Goal: Book appointment/travel/reservation

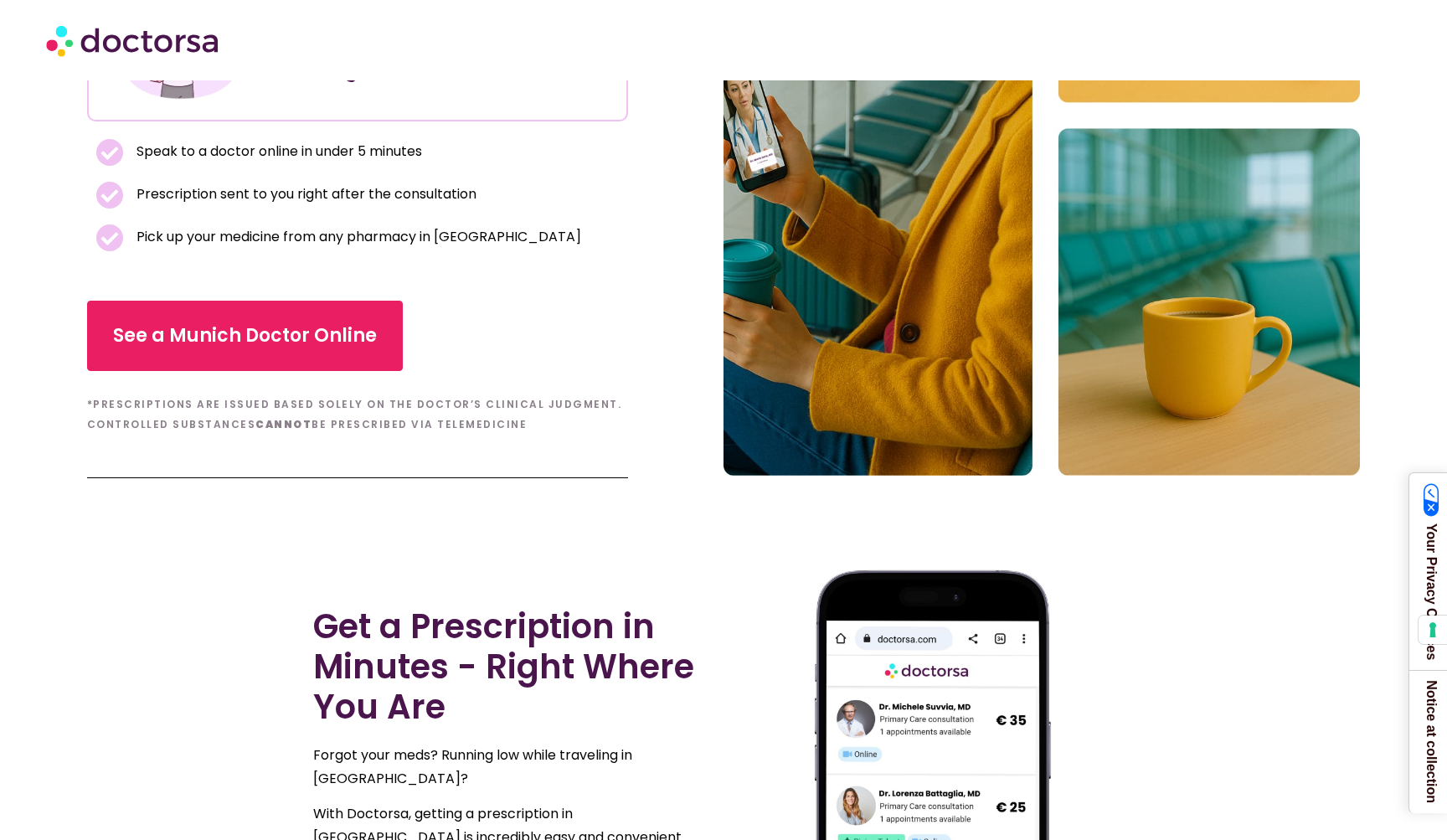
scroll to position [377, 0]
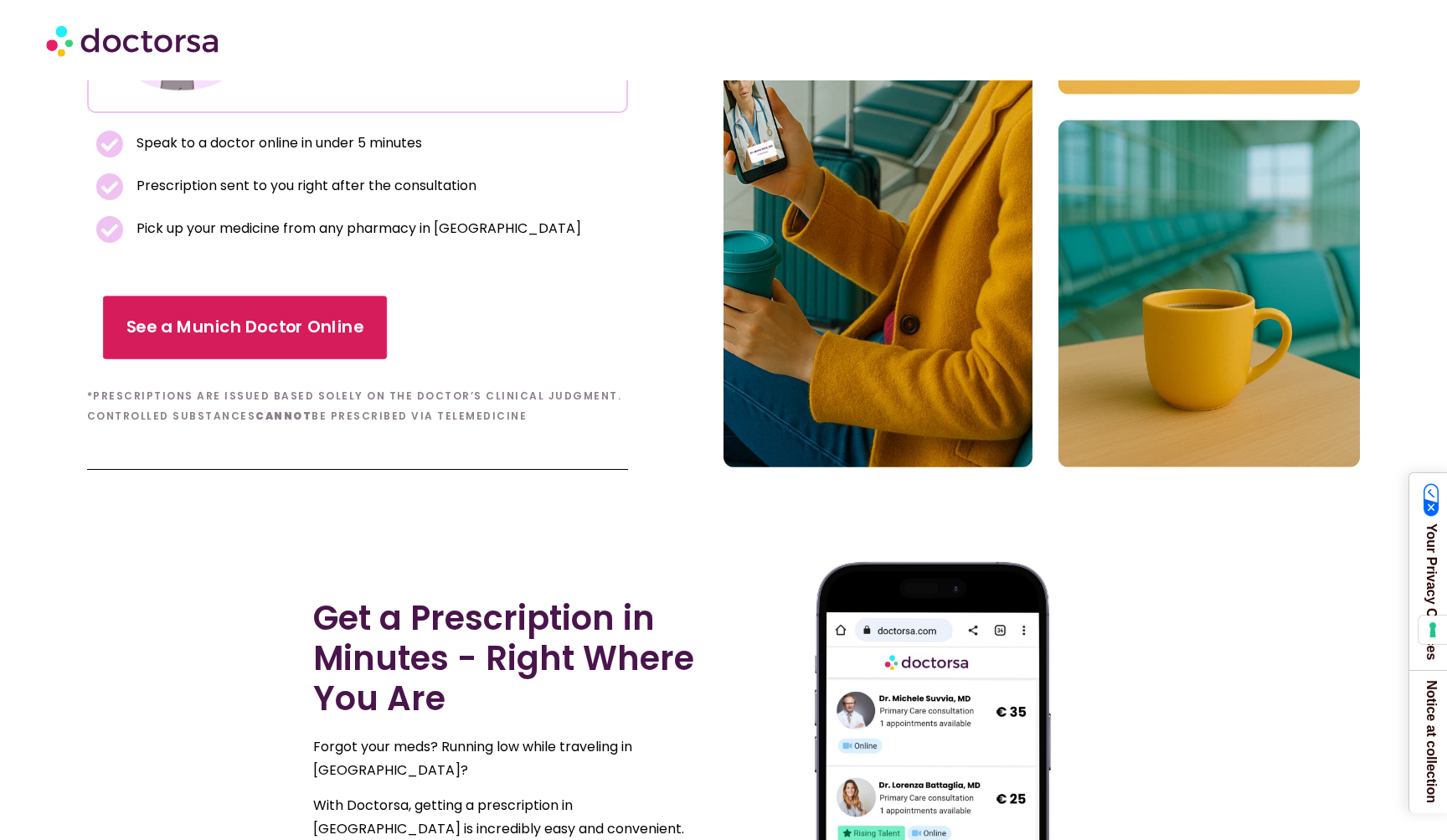
click at [197, 343] on link "See a Munich Doctor Online" at bounding box center [245, 327] width 284 height 64
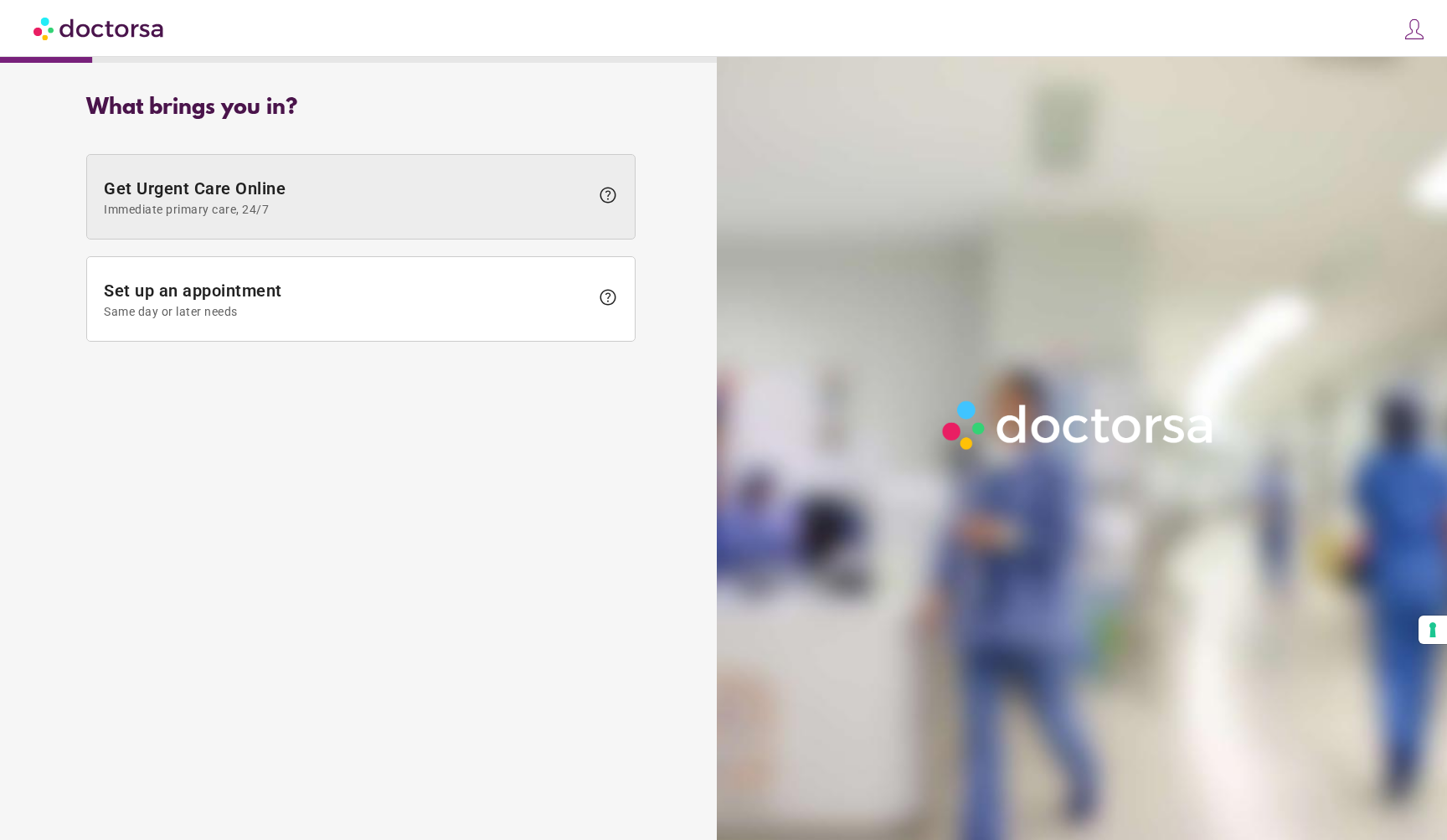
click at [242, 220] on span at bounding box center [360, 197] width 547 height 84
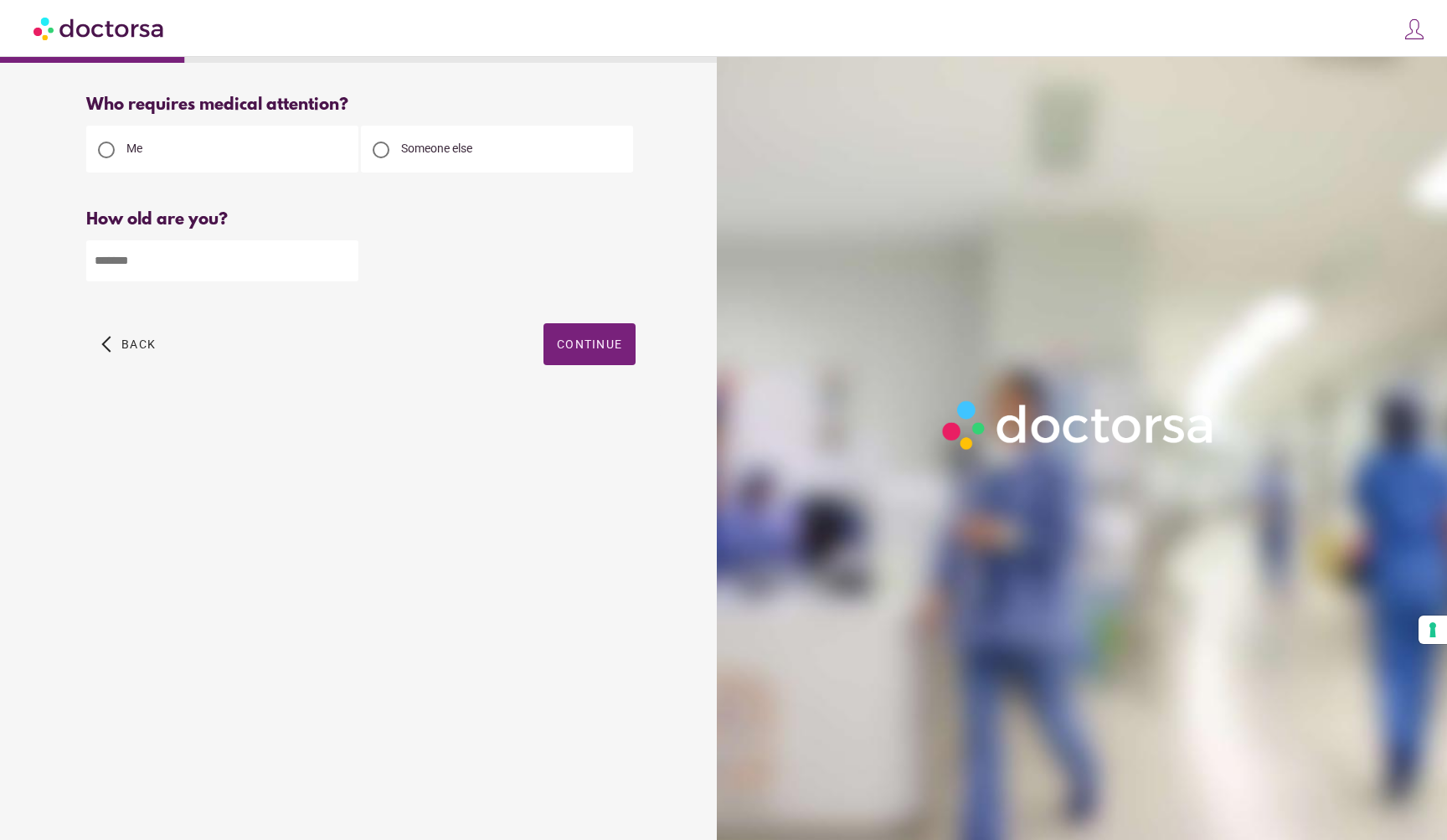
drag, startPoint x: 447, startPoint y: 138, endPoint x: 420, endPoint y: 146, distance: 28.2
click at [445, 139] on div "Someone else" at bounding box center [497, 149] width 272 height 47
click at [382, 143] on div at bounding box center [380, 150] width 17 height 17
type input "*"
drag, startPoint x: 340, startPoint y: 262, endPoint x: 322, endPoint y: 265, distance: 18.2
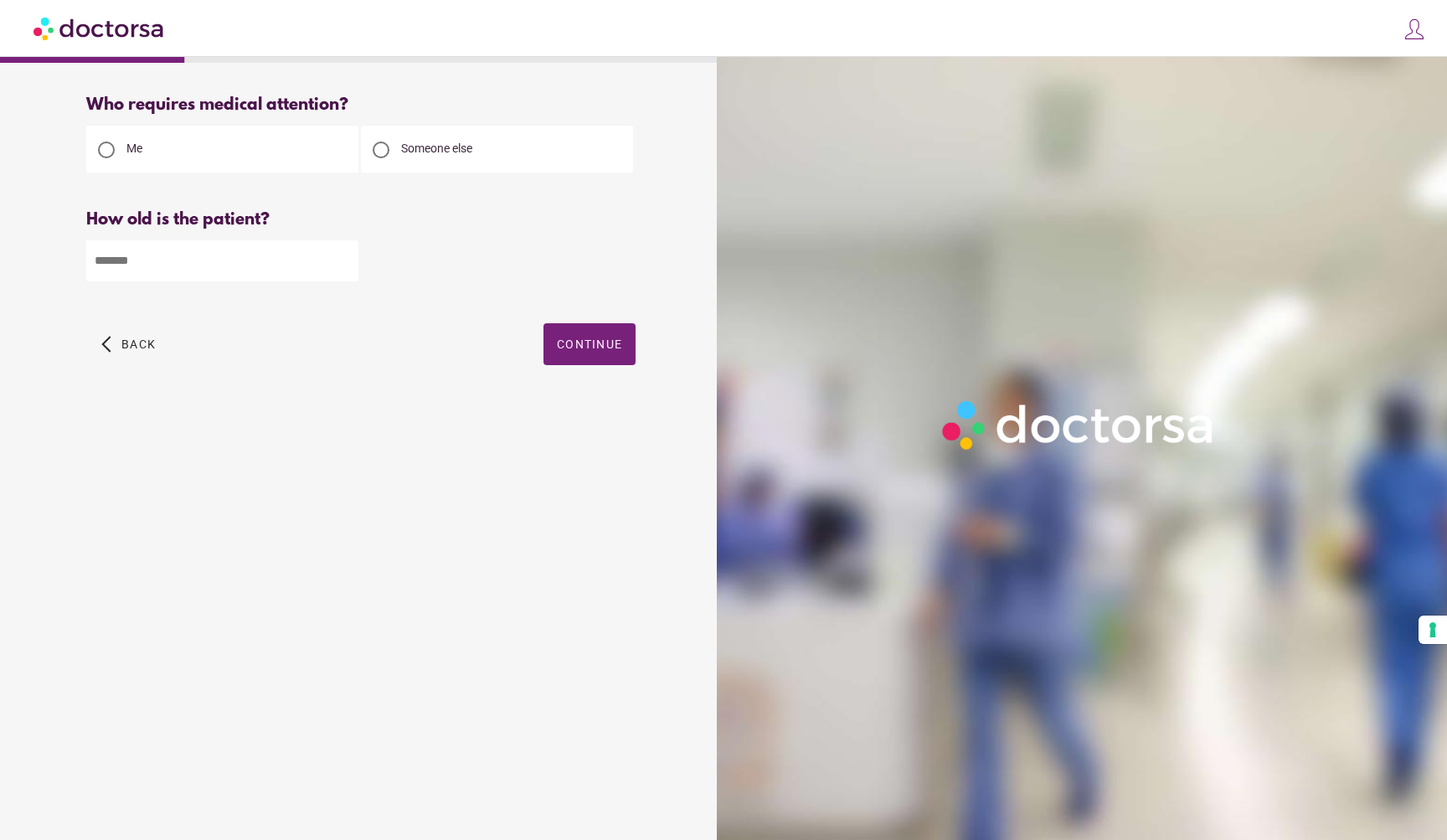
click at [336, 262] on input "*" at bounding box center [222, 260] width 272 height 41
type input "**"
click at [557, 350] on span "Continue" at bounding box center [589, 343] width 66 height 13
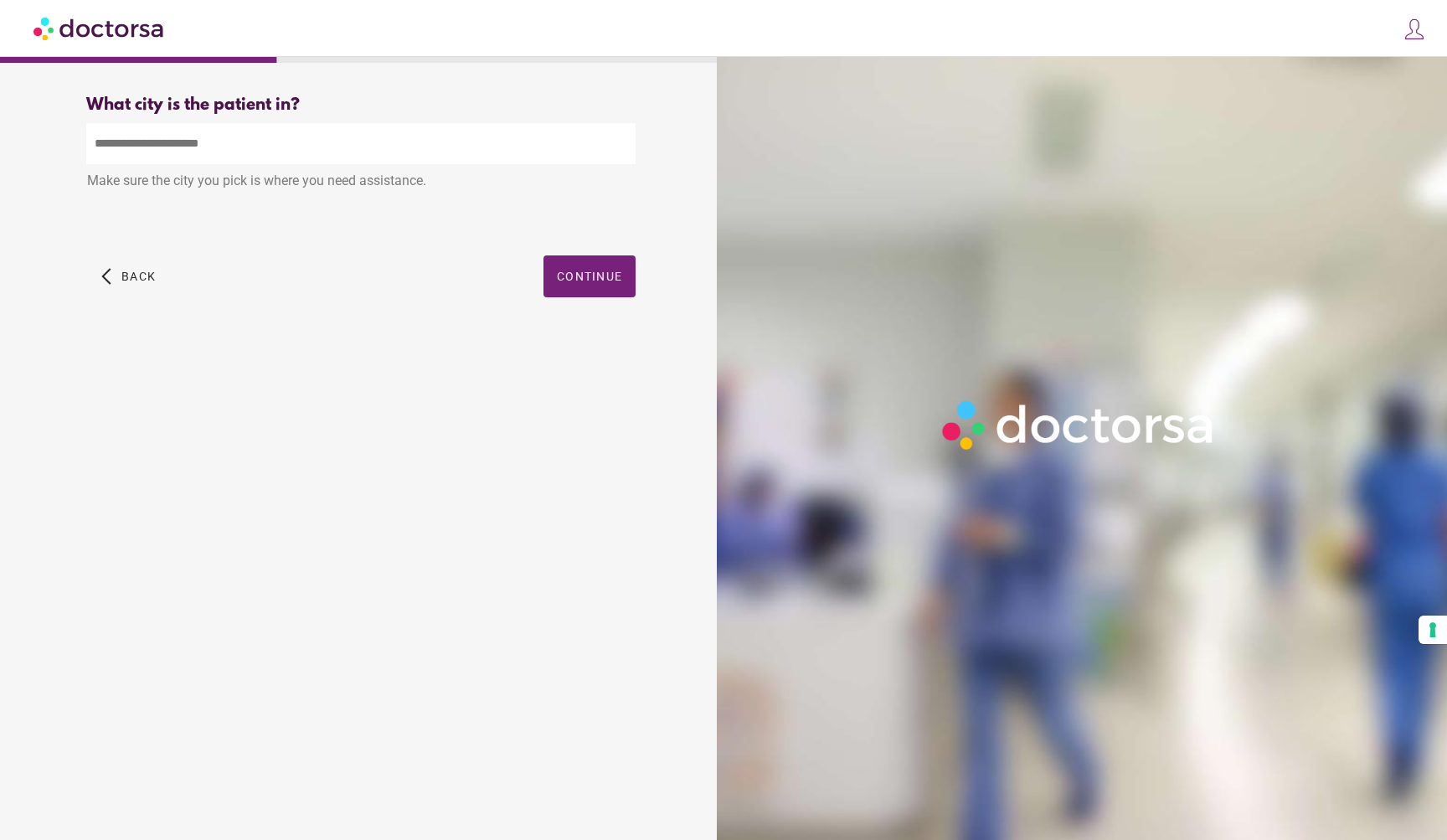
click at [192, 149] on input "text" at bounding box center [360, 144] width 549 height 41
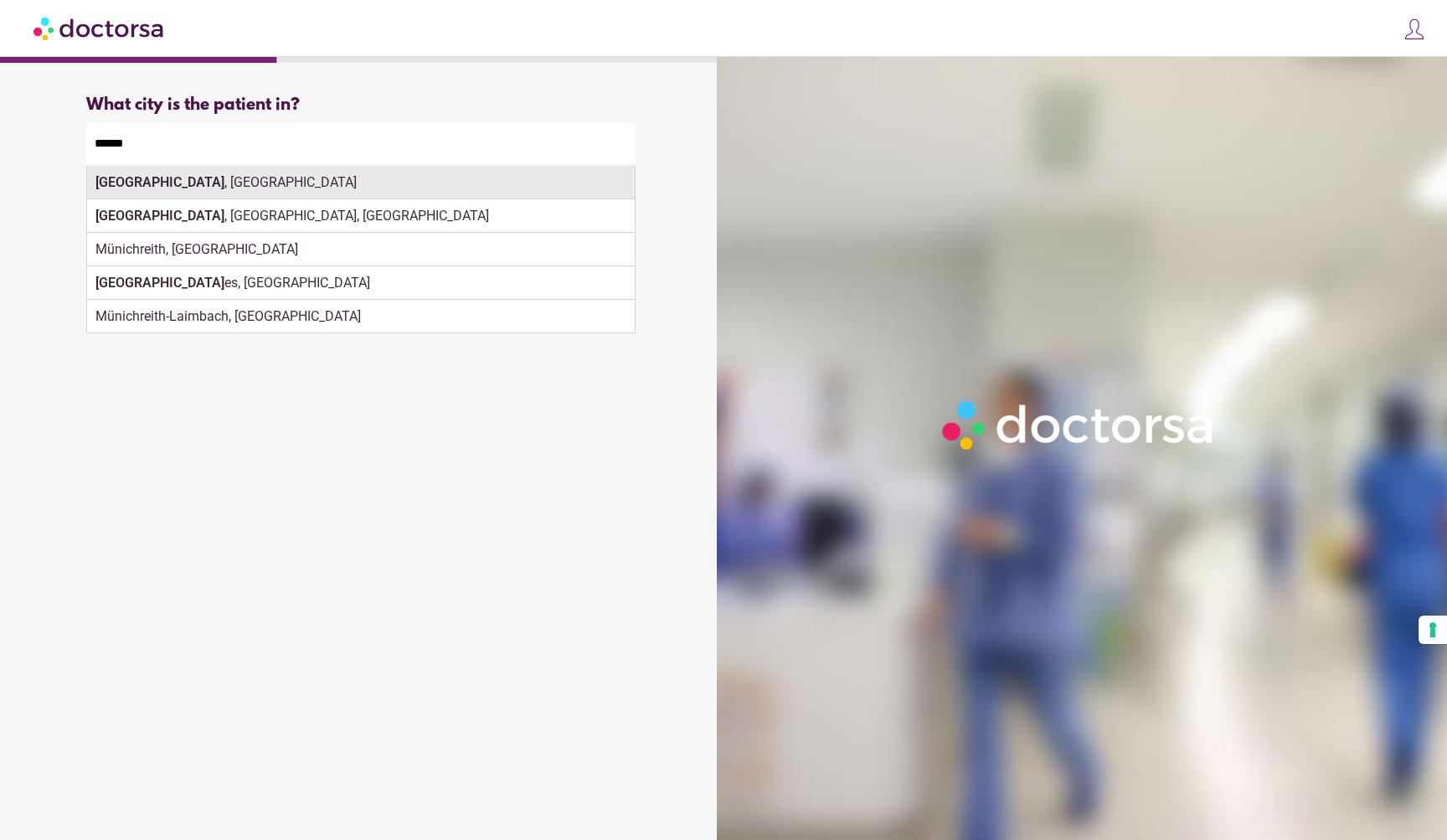
click at [362, 180] on div "Munich , Germany" at bounding box center [360, 182] width 547 height 33
type input "**********"
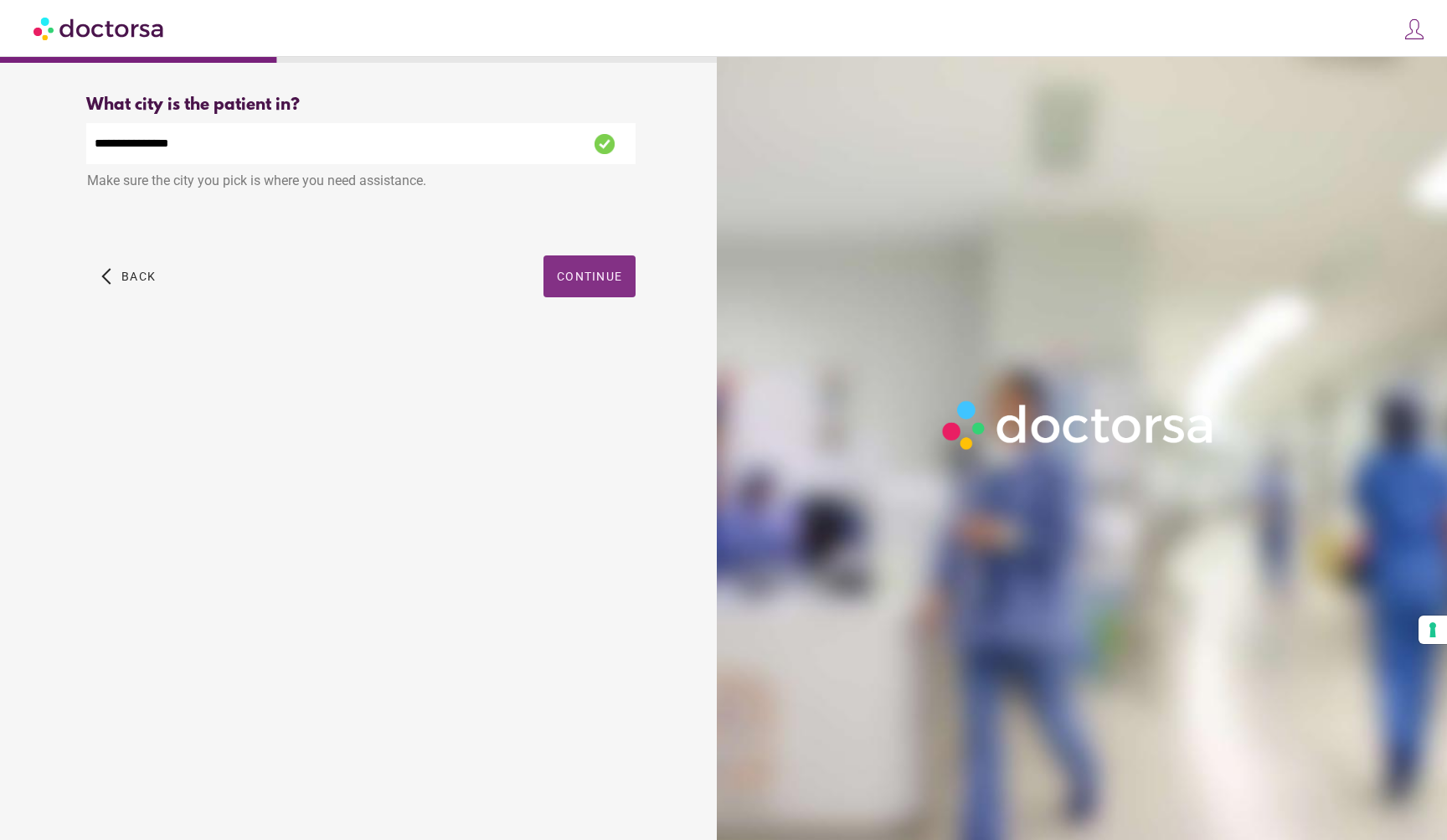
click at [567, 275] on span "Continue" at bounding box center [589, 276] width 66 height 13
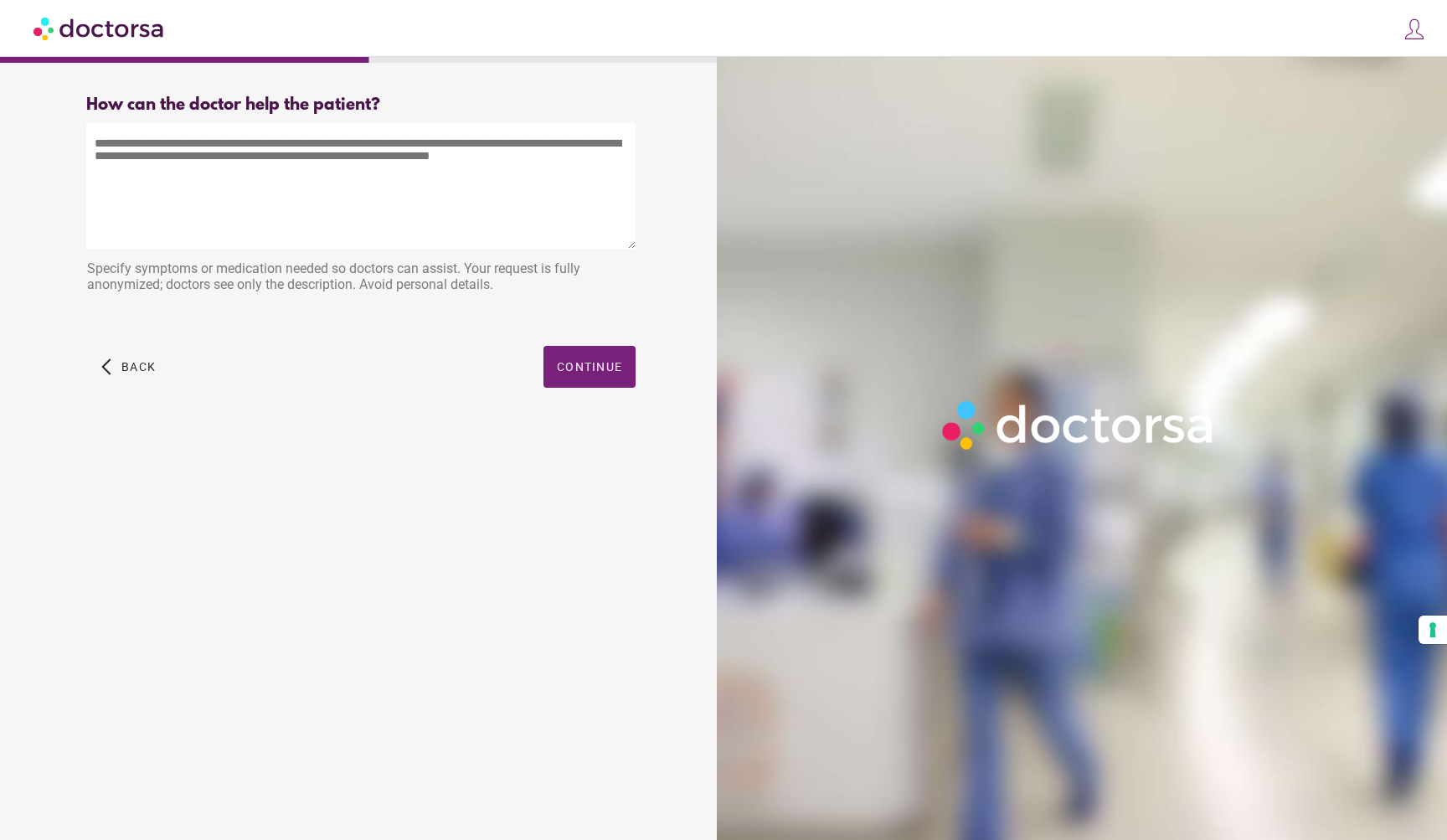
drag, startPoint x: 165, startPoint y: 125, endPoint x: 180, endPoint y: 141, distance: 21.9
click at [165, 125] on textarea at bounding box center [360, 186] width 549 height 125
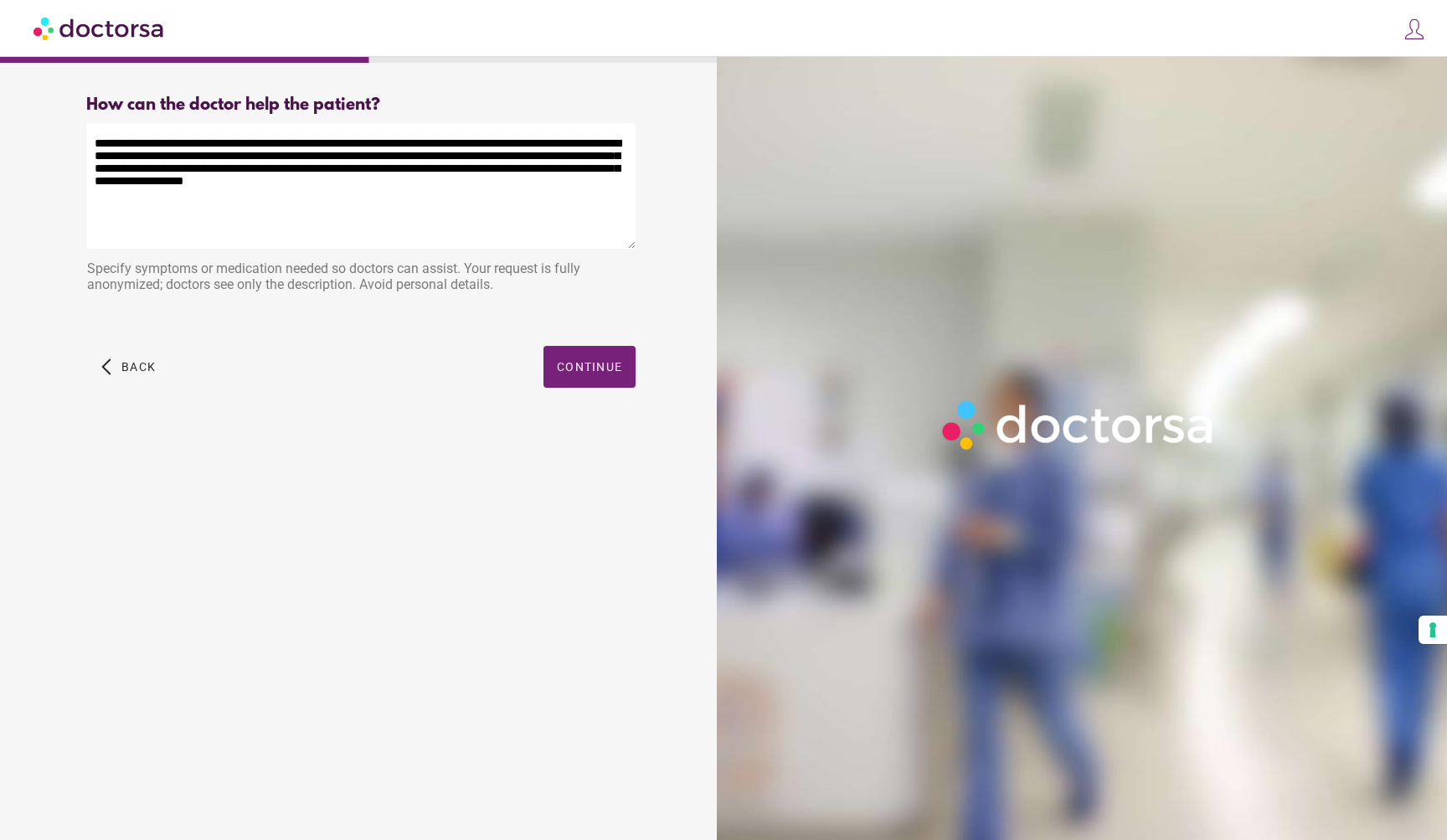
type textarea "**********"
click at [589, 390] on div "arrow_back_ios Back Continue" at bounding box center [360, 379] width 549 height 67
click at [577, 375] on span "button" at bounding box center [589, 367] width 92 height 42
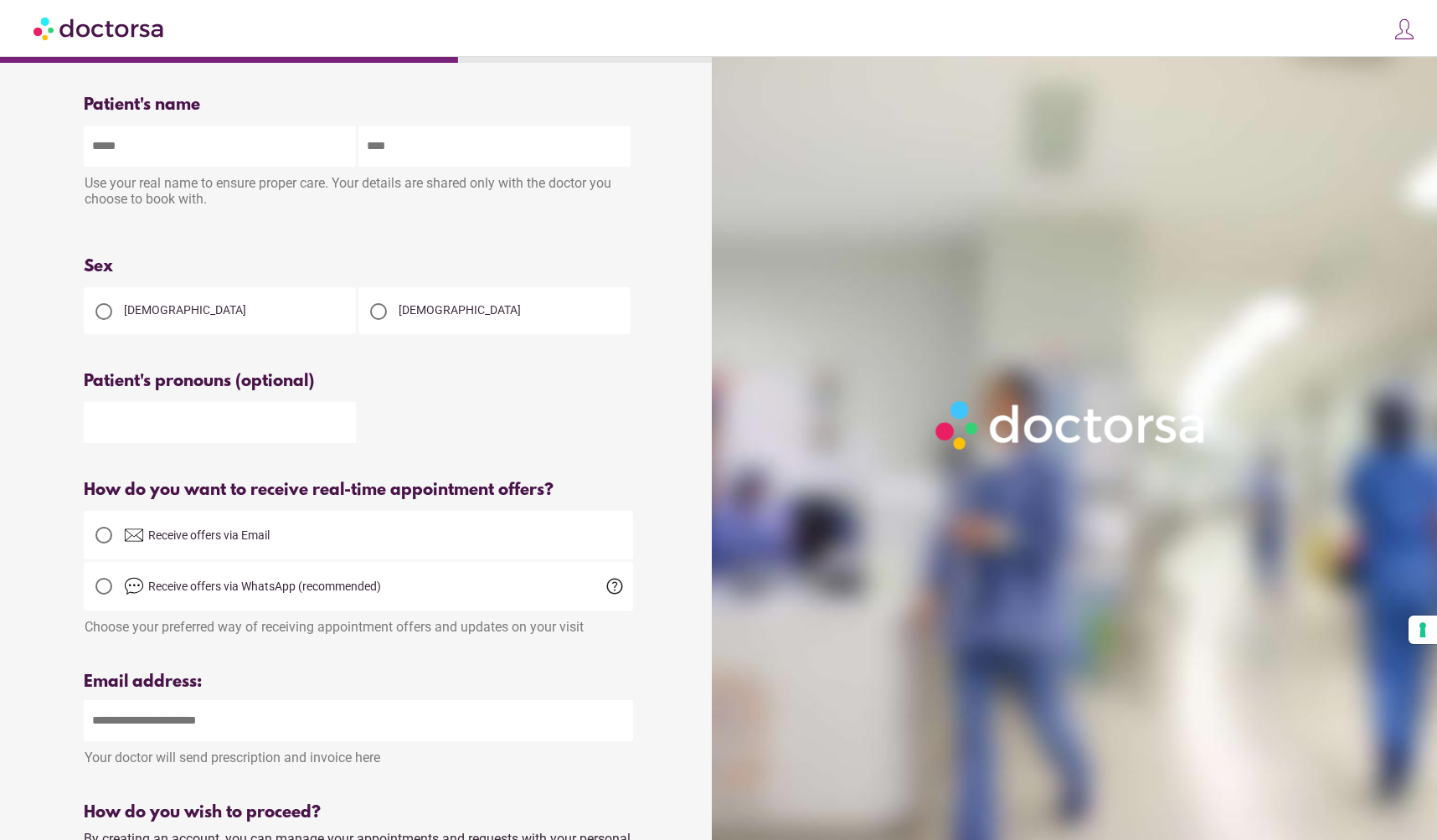
drag, startPoint x: 155, startPoint y: 133, endPoint x: 163, endPoint y: 138, distance: 9.4
type input "*******"
type input "****"
click at [379, 318] on div at bounding box center [379, 311] width 17 height 17
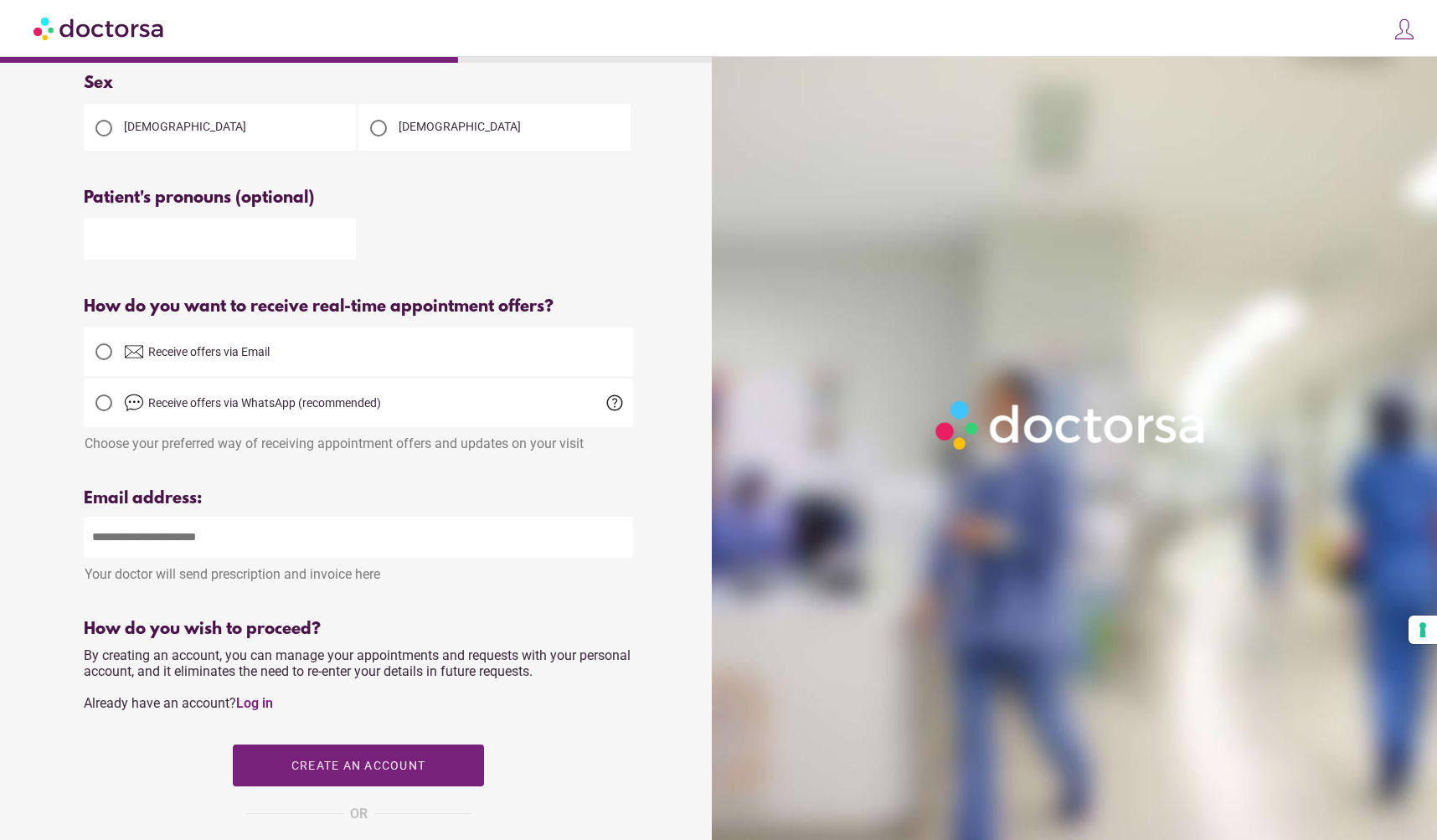
scroll to position [186, 0]
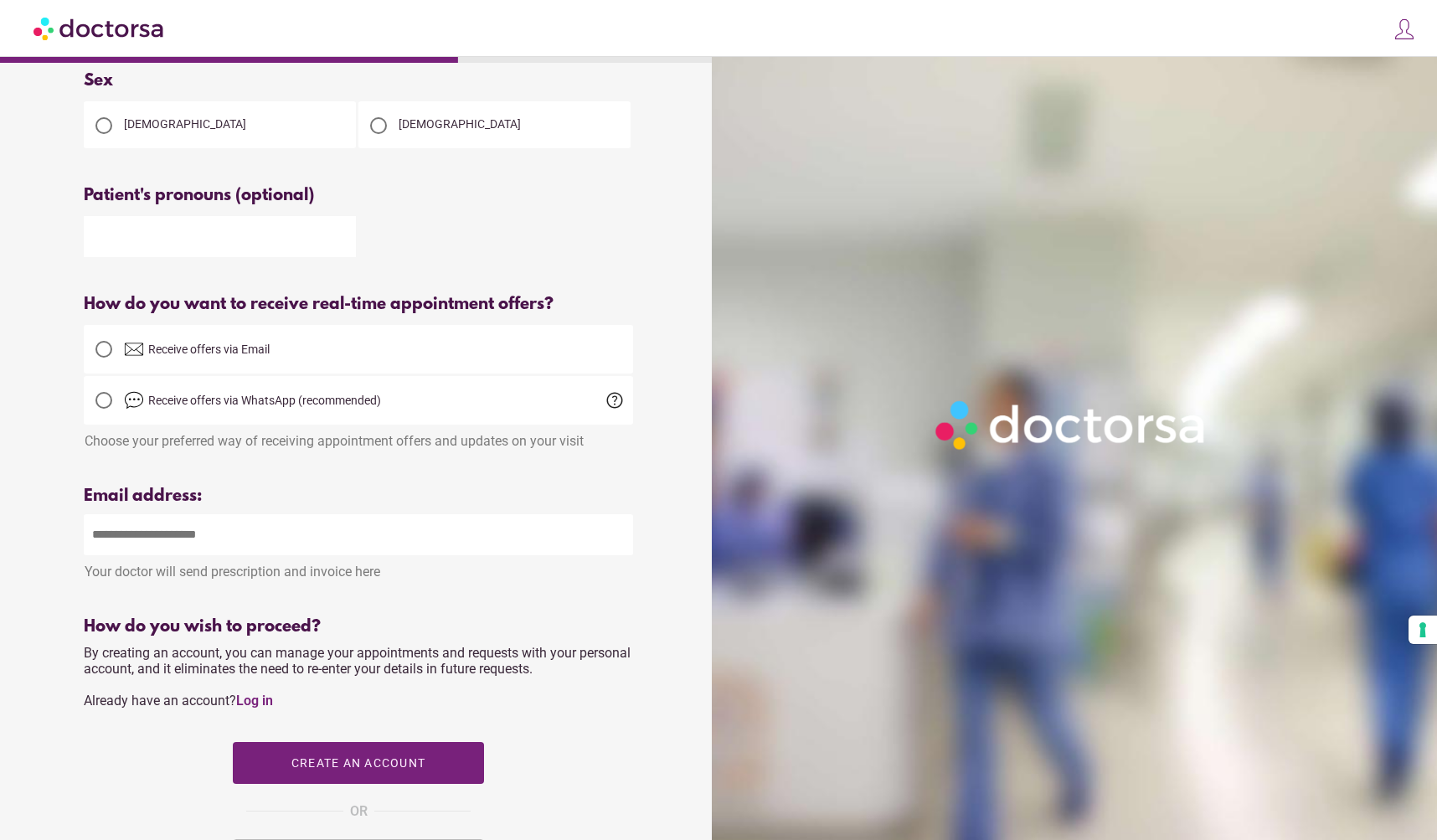
click at [104, 400] on div at bounding box center [104, 400] width 0 height 0
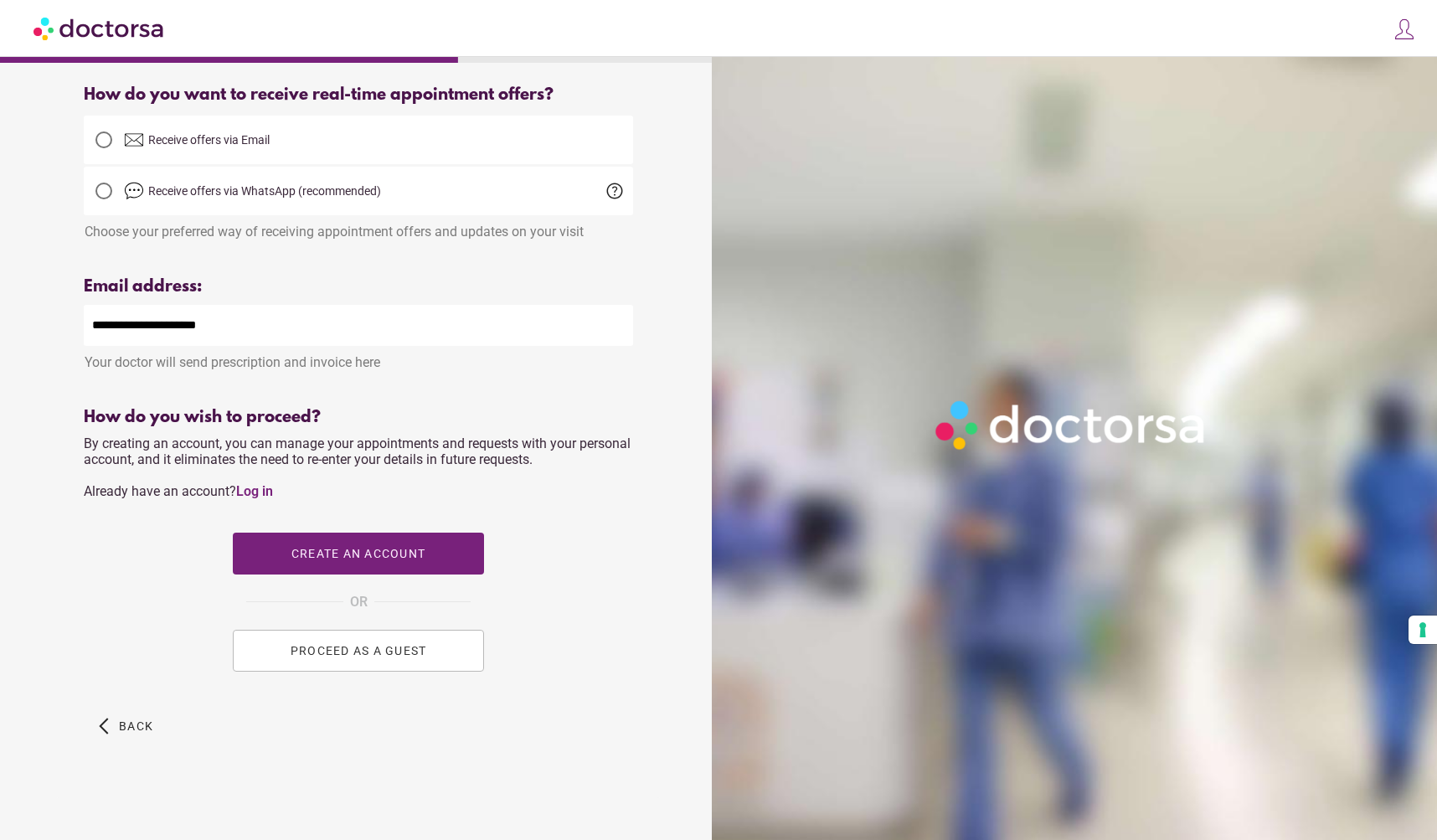
scroll to position [399, 0]
type input "**********"
click at [331, 552] on span "Create an account" at bounding box center [358, 553] width 134 height 13
type input "**********"
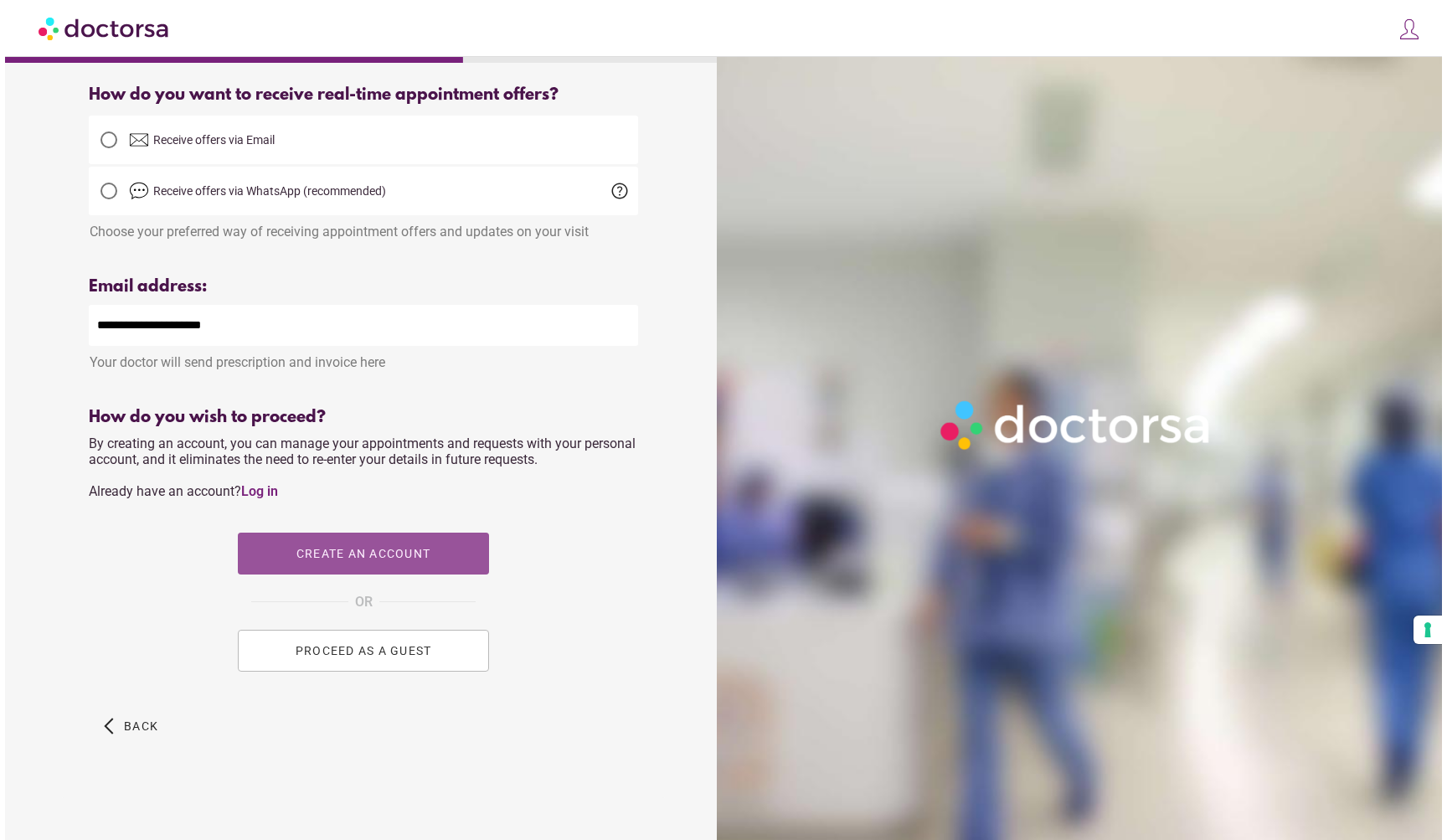
scroll to position [0, 0]
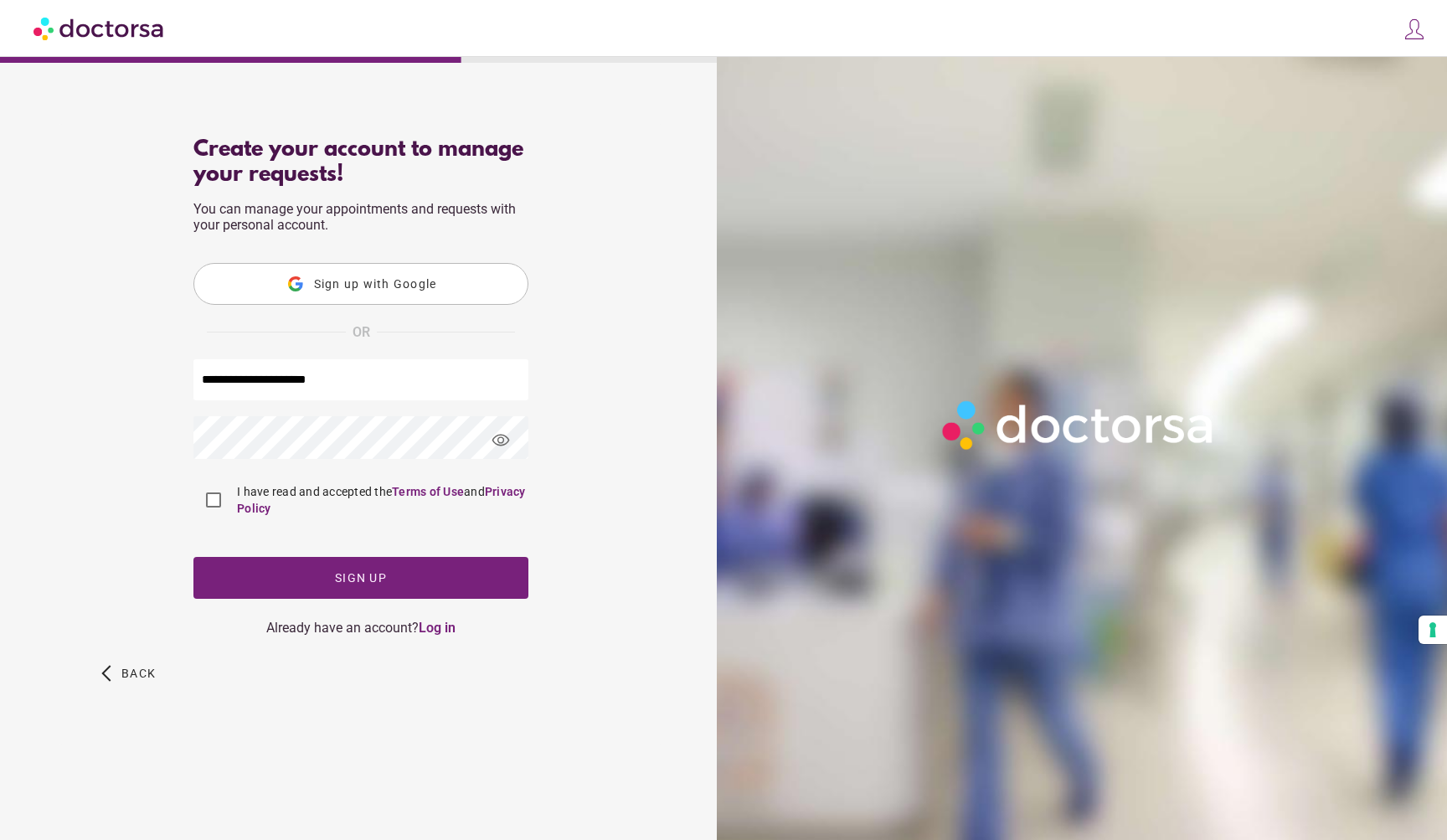
click at [270, 653] on div "arrow_back_ios Back" at bounding box center [360, 686] width 549 height 67
click at [321, 589] on span "button" at bounding box center [361, 578] width 335 height 42
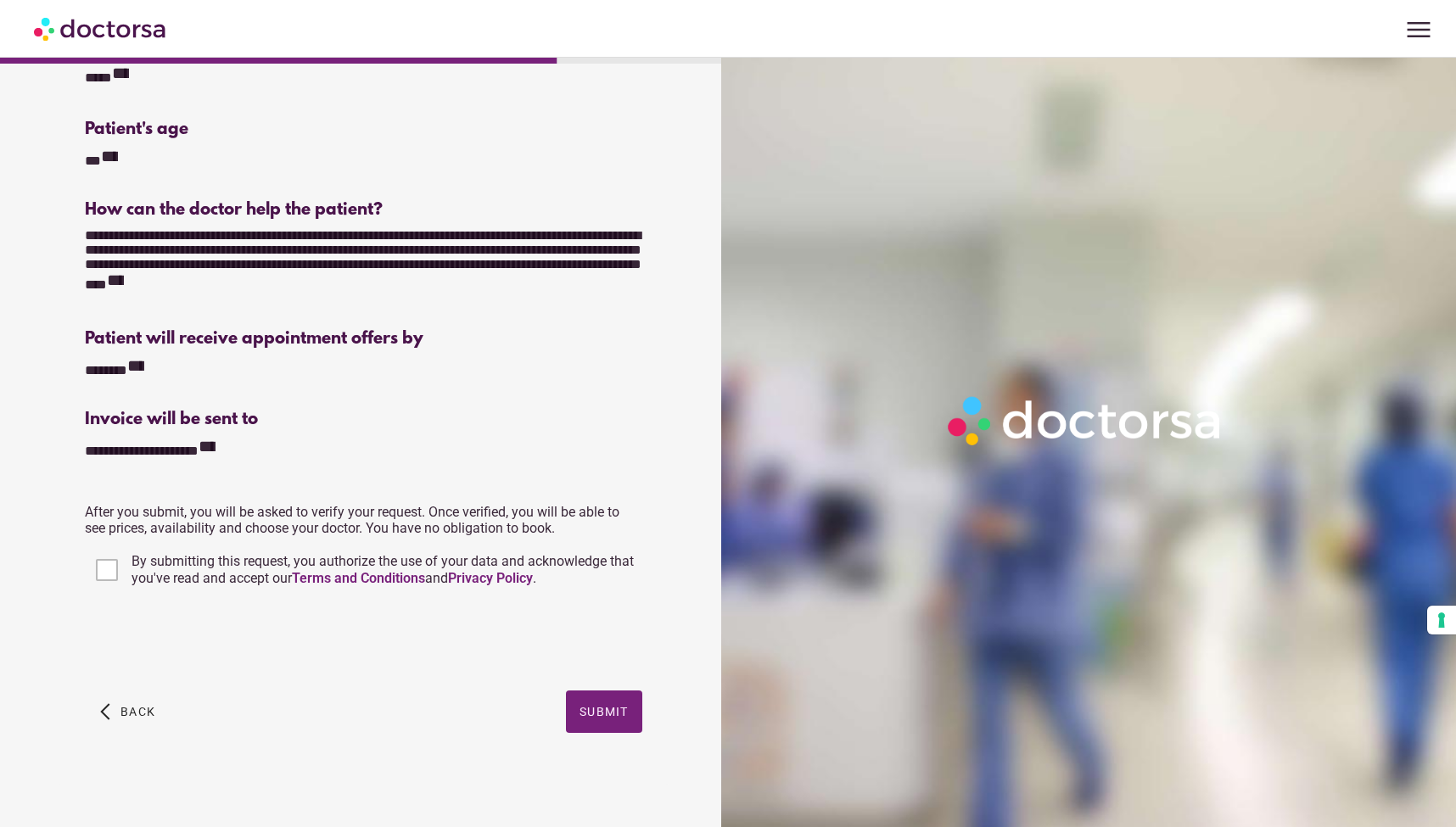
scroll to position [192, 0]
click at [585, 694] on span "button" at bounding box center [605, 712] width 76 height 43
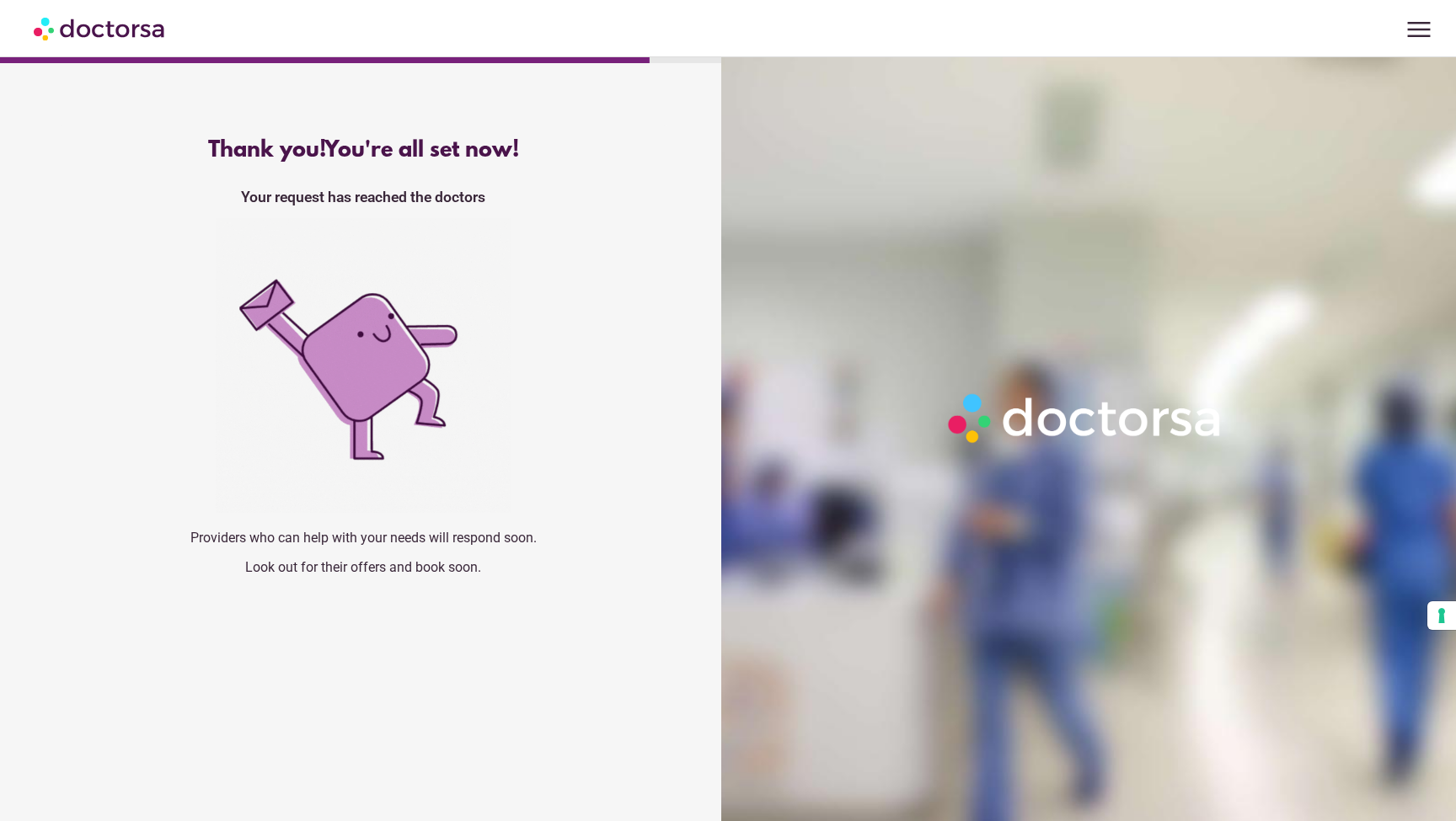
click at [520, 595] on div "Thank you! You're all set now! Your request has reached the doctors Providers w…" at bounding box center [363, 363] width 606 height 477
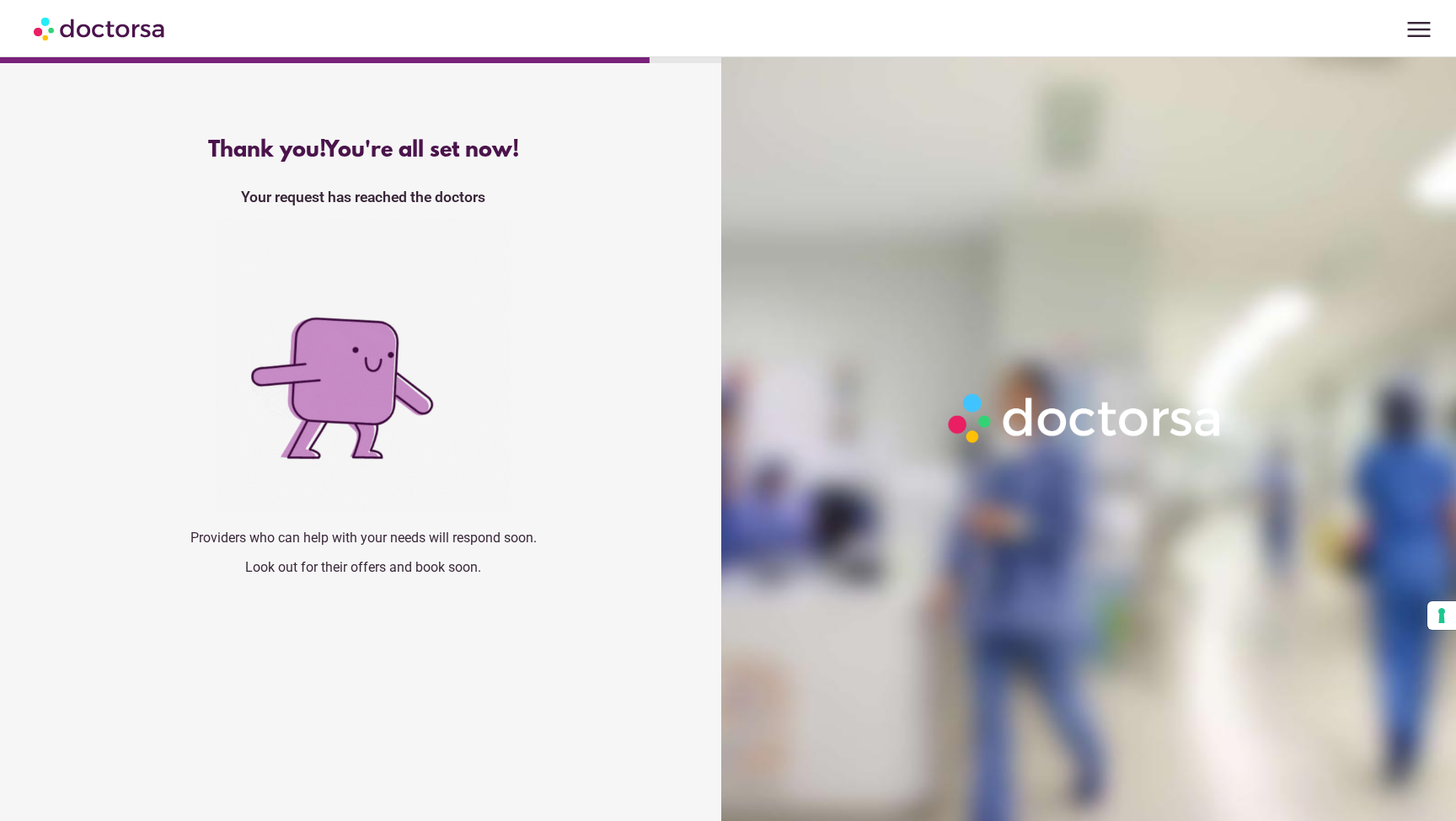
scroll to position [0, 1]
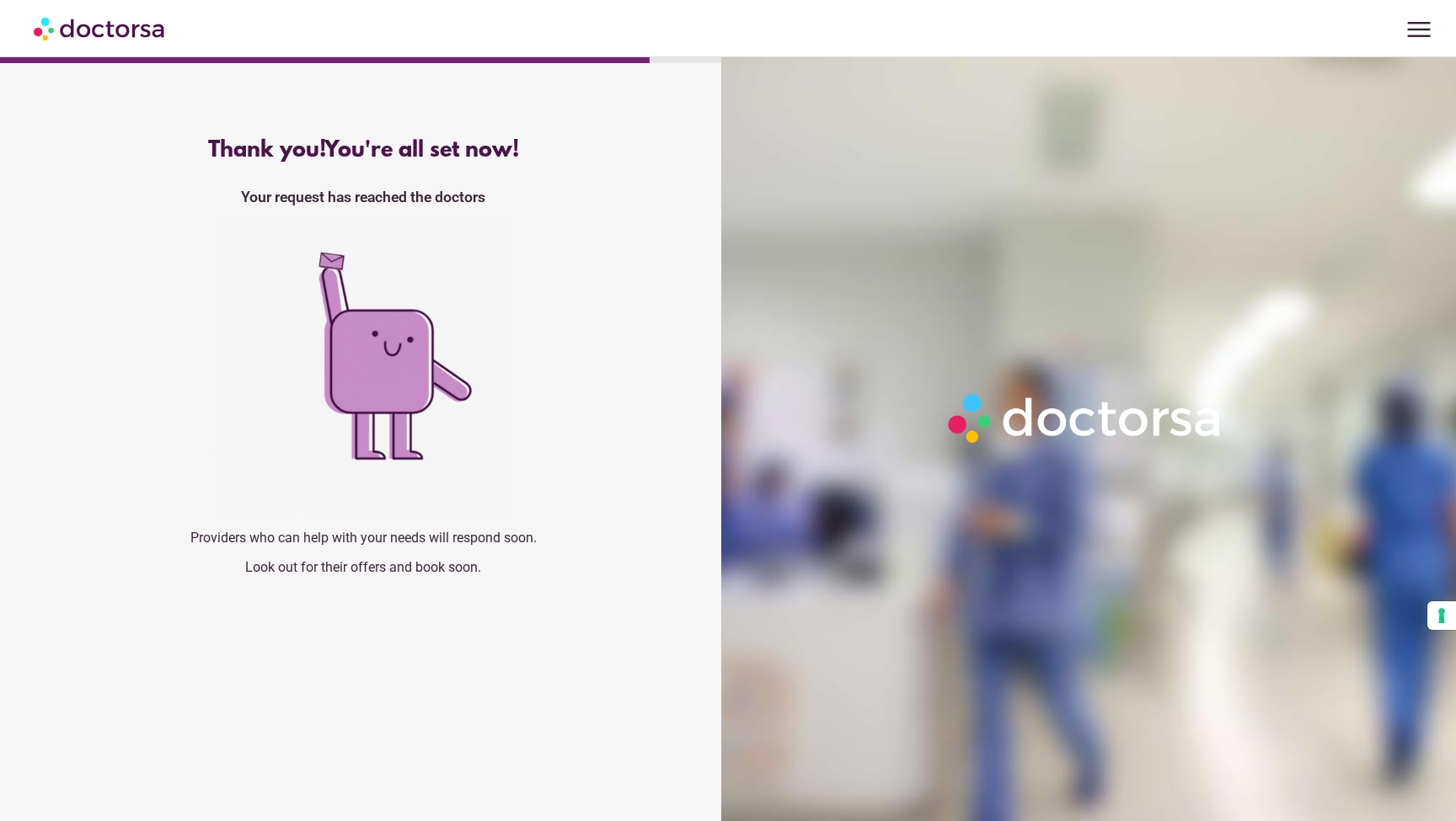
click at [128, 26] on img at bounding box center [100, 28] width 133 height 38
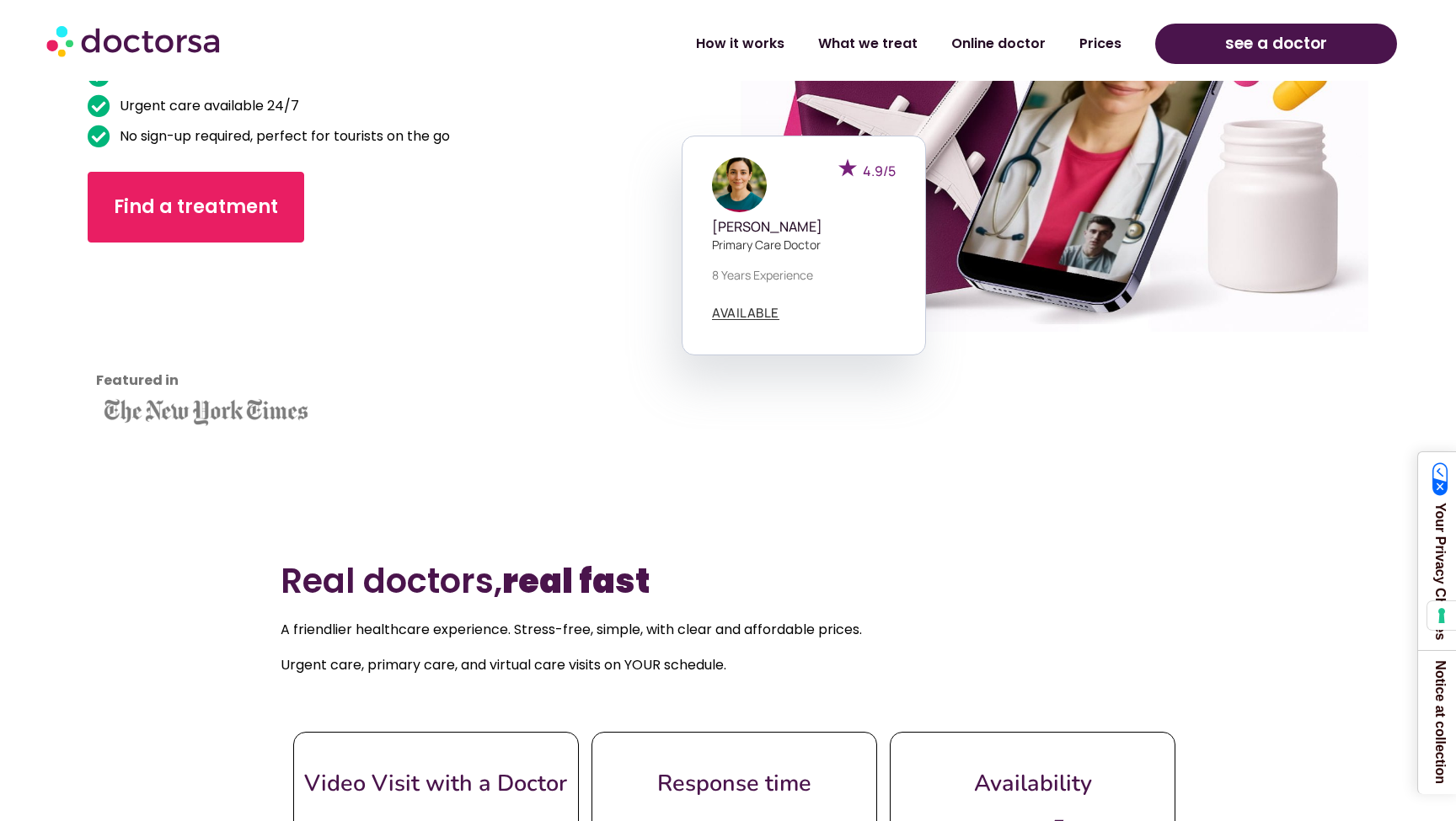
scroll to position [338, 0]
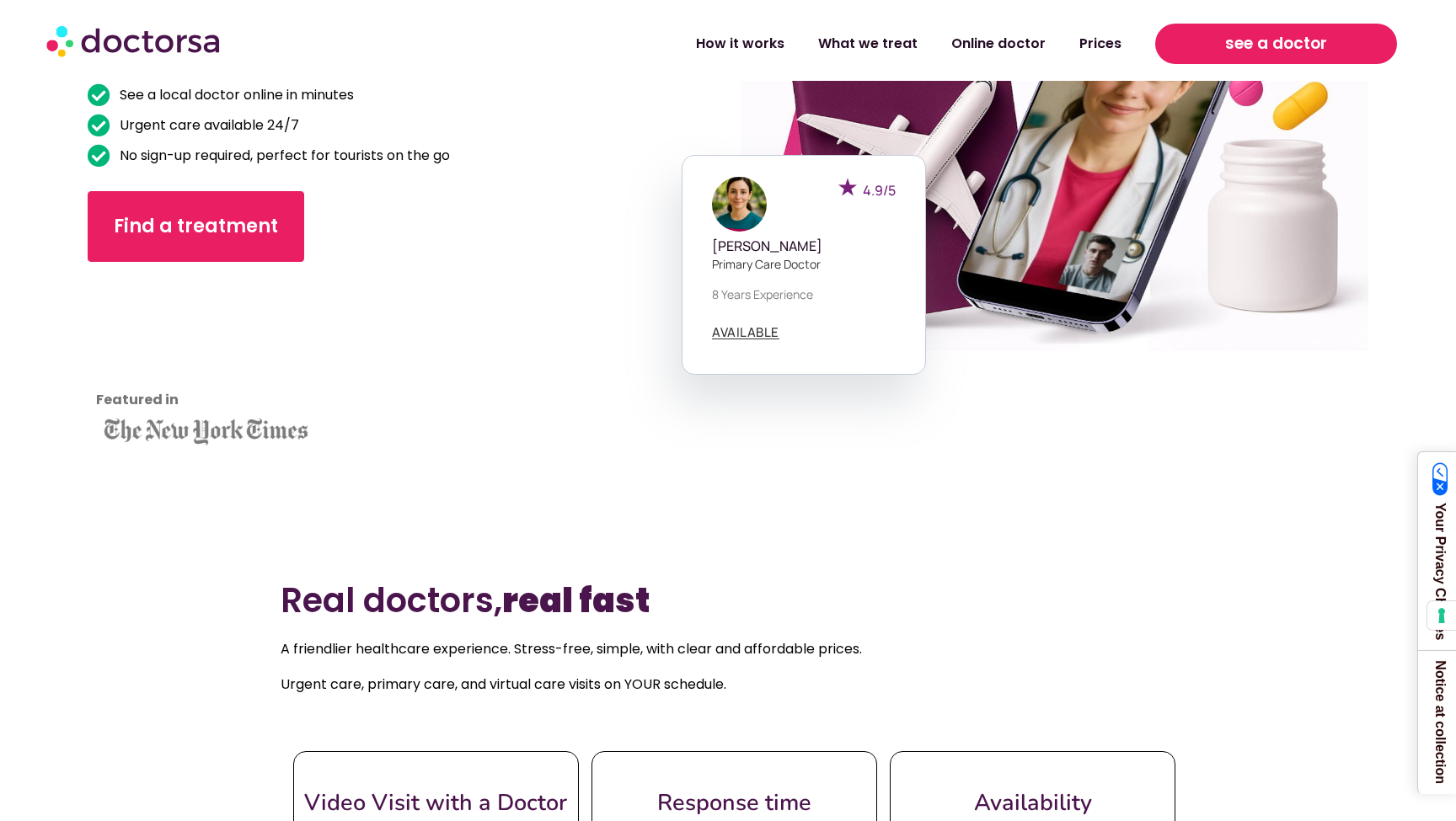
click at [1177, 44] on link "see a doctor" at bounding box center [1275, 44] width 241 height 41
